Goal: Navigation & Orientation: Find specific page/section

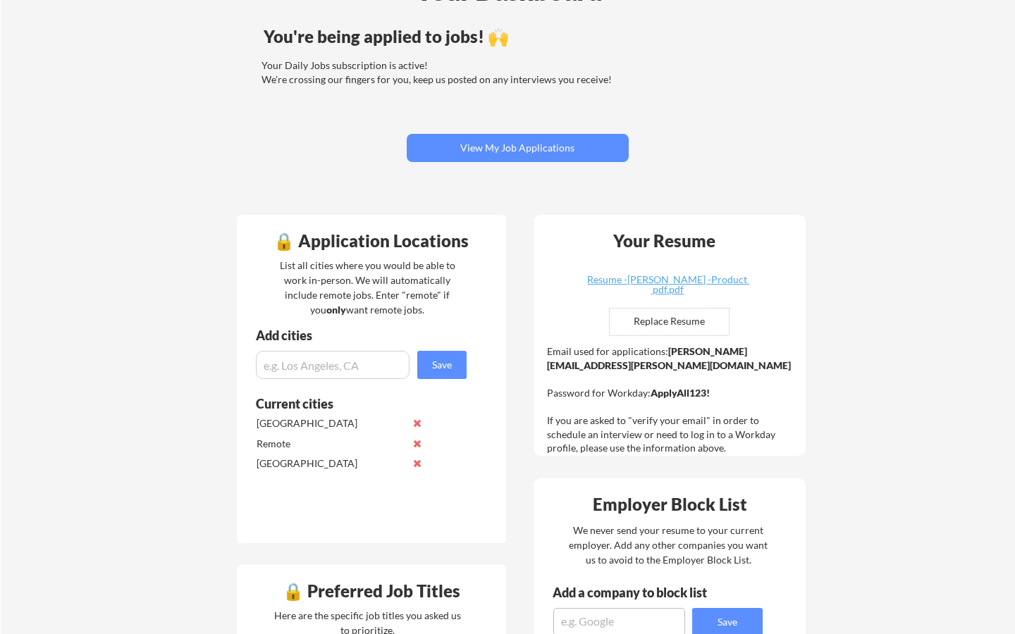
scroll to position [23, 0]
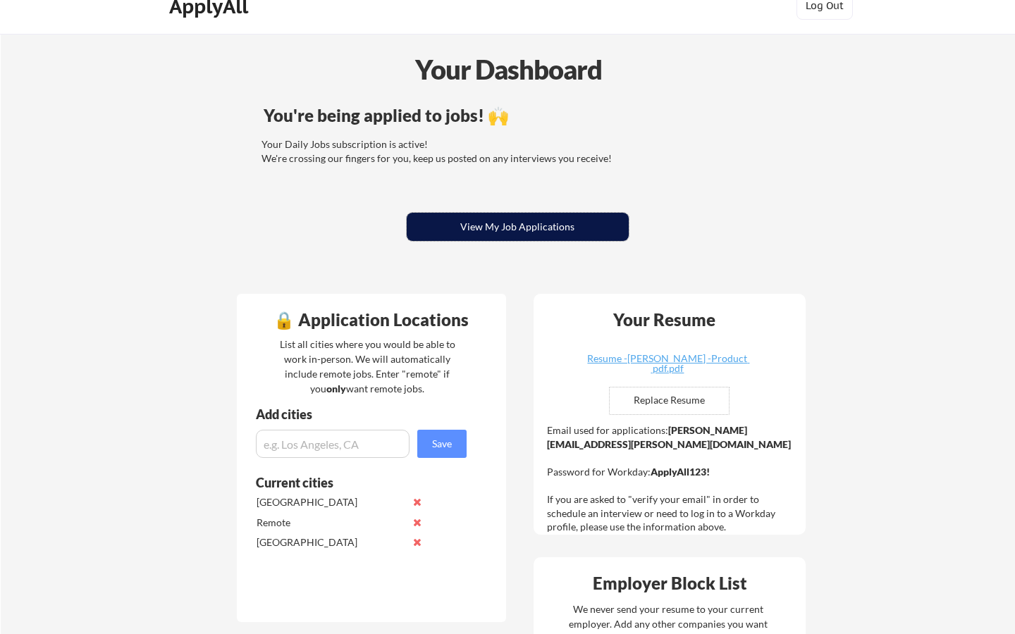
click at [503, 232] on button "View My Job Applications" at bounding box center [518, 227] width 222 height 28
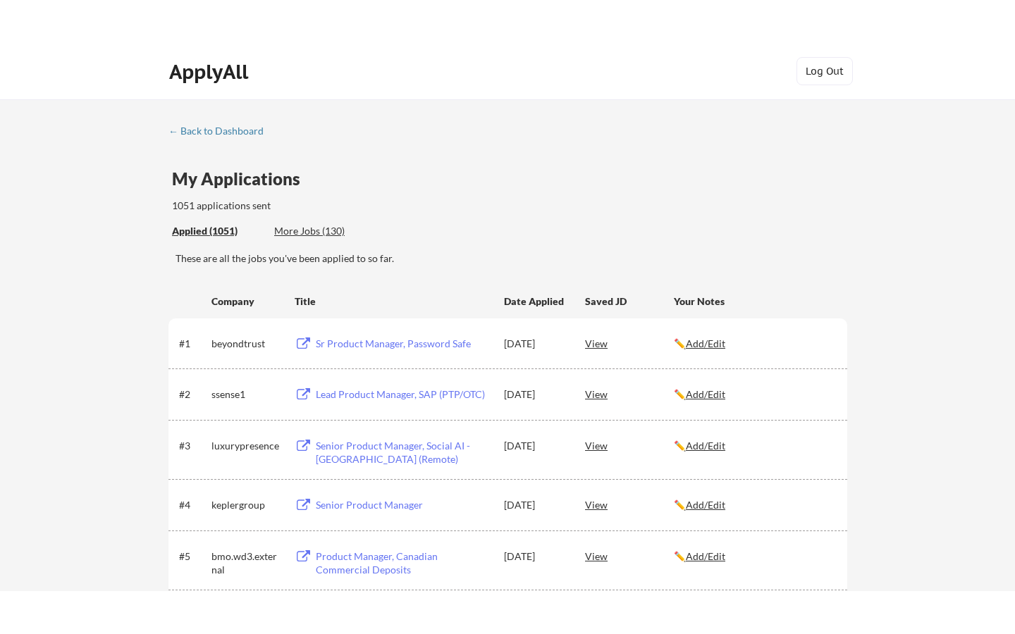
scroll to position [1133, 0]
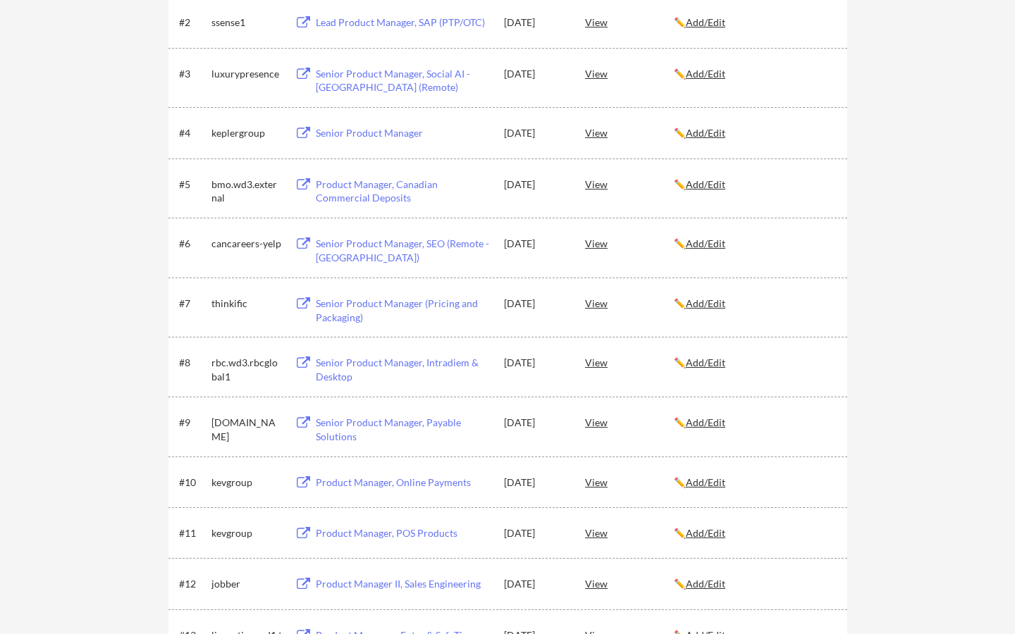
scroll to position [0, 0]
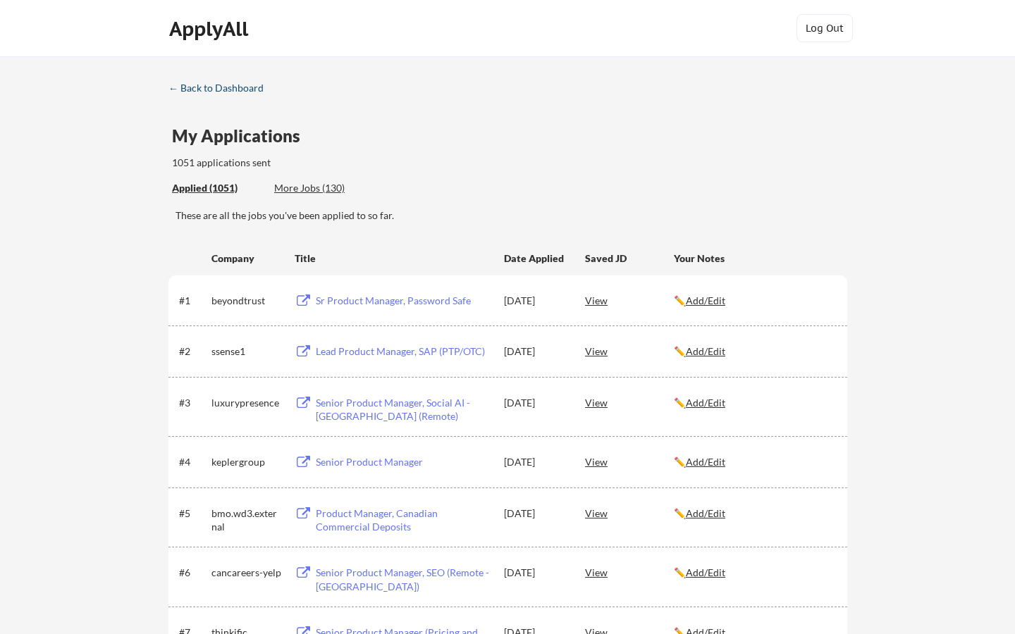
click at [177, 93] on div "← Back to Dashboard" at bounding box center [221, 88] width 106 height 10
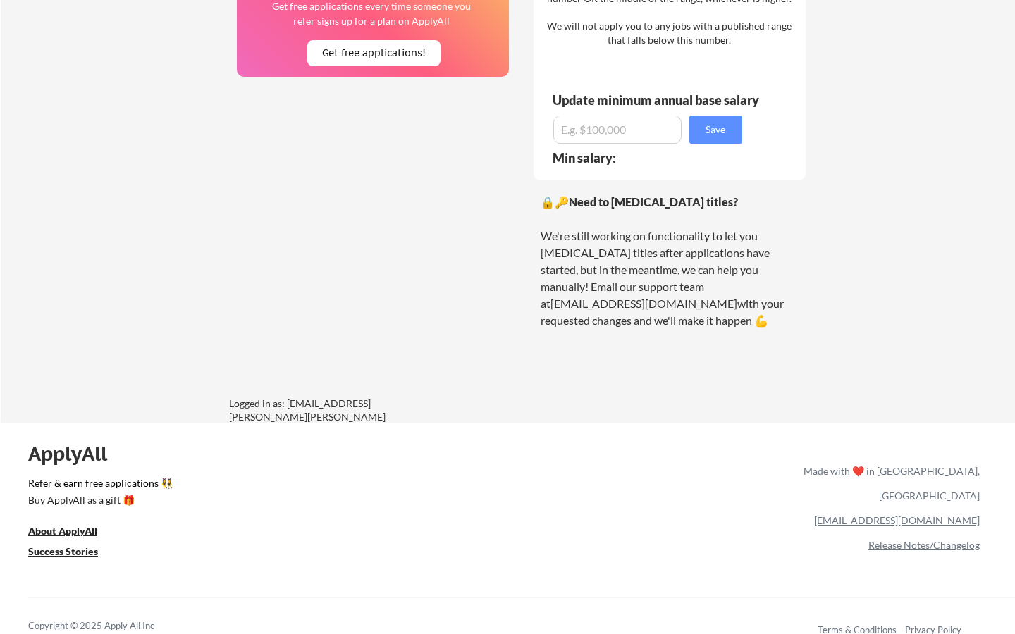
scroll to position [1015, 0]
click at [82, 553] on u "Success Stories" at bounding box center [63, 552] width 70 height 12
